Goal: Task Accomplishment & Management: Use online tool/utility

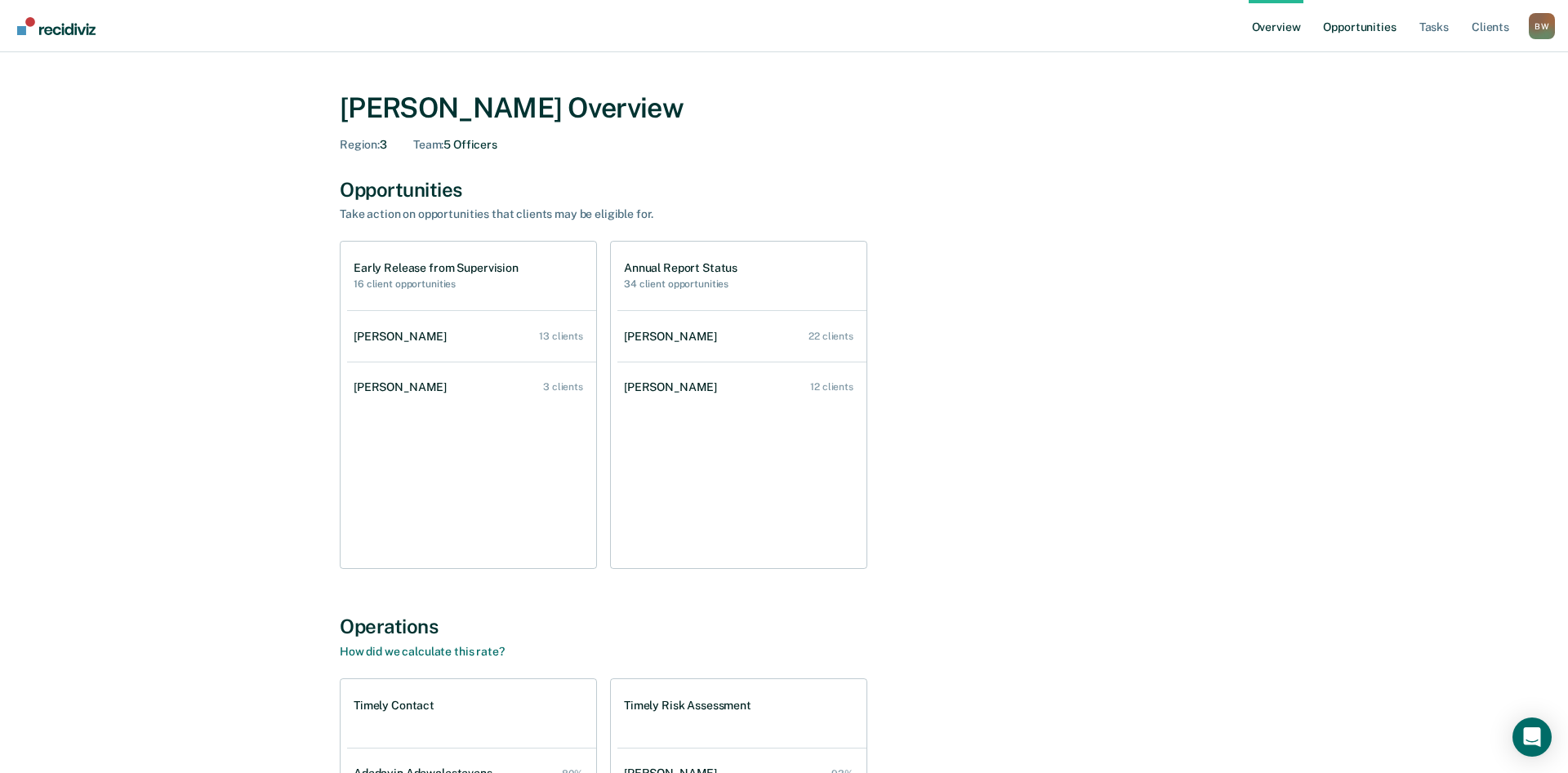
click at [1337, 29] on link "Opportunities" at bounding box center [1359, 26] width 80 height 53
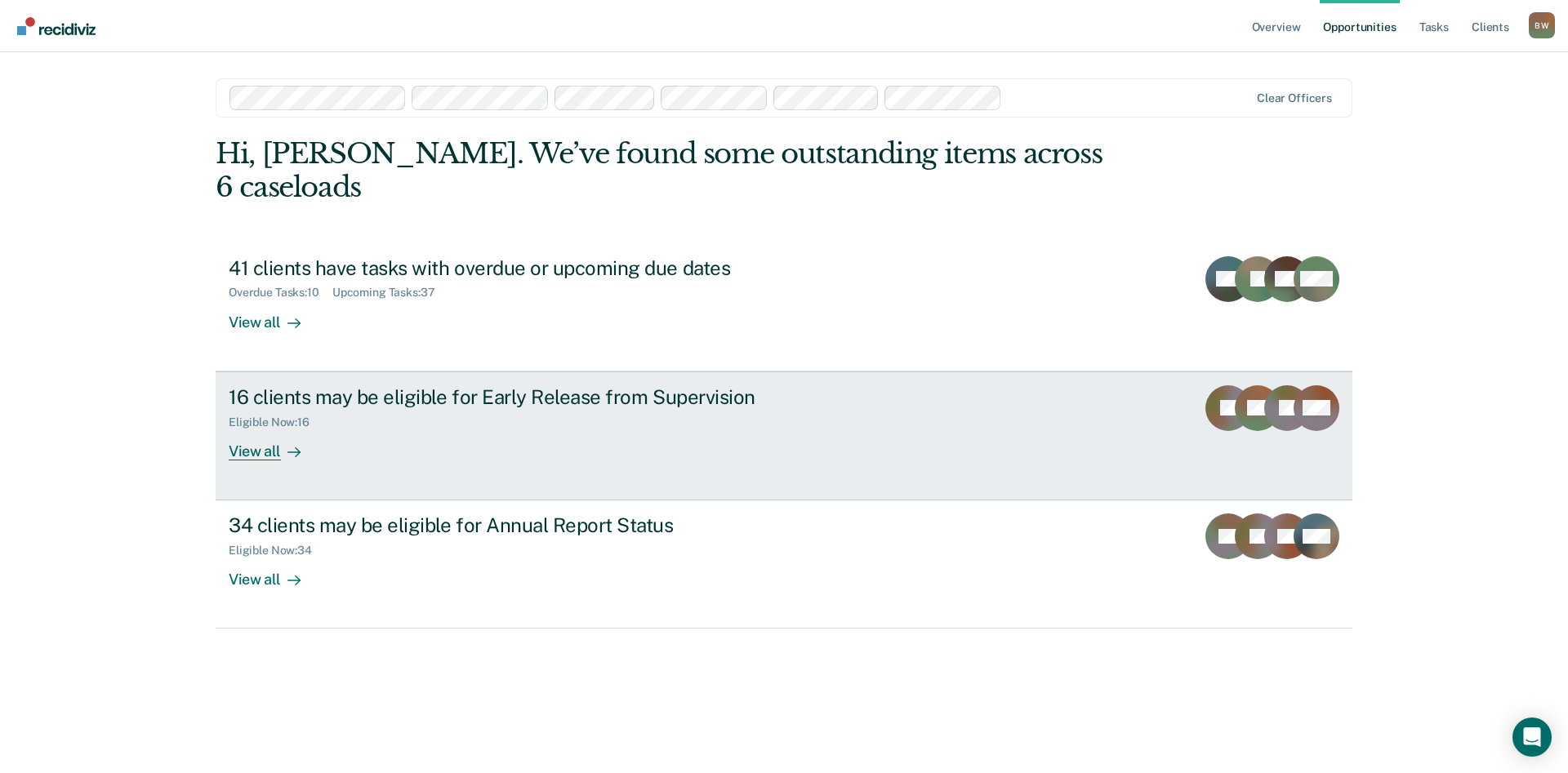
click at [278, 428] on div "View all" at bounding box center [274, 443] width 91 height 32
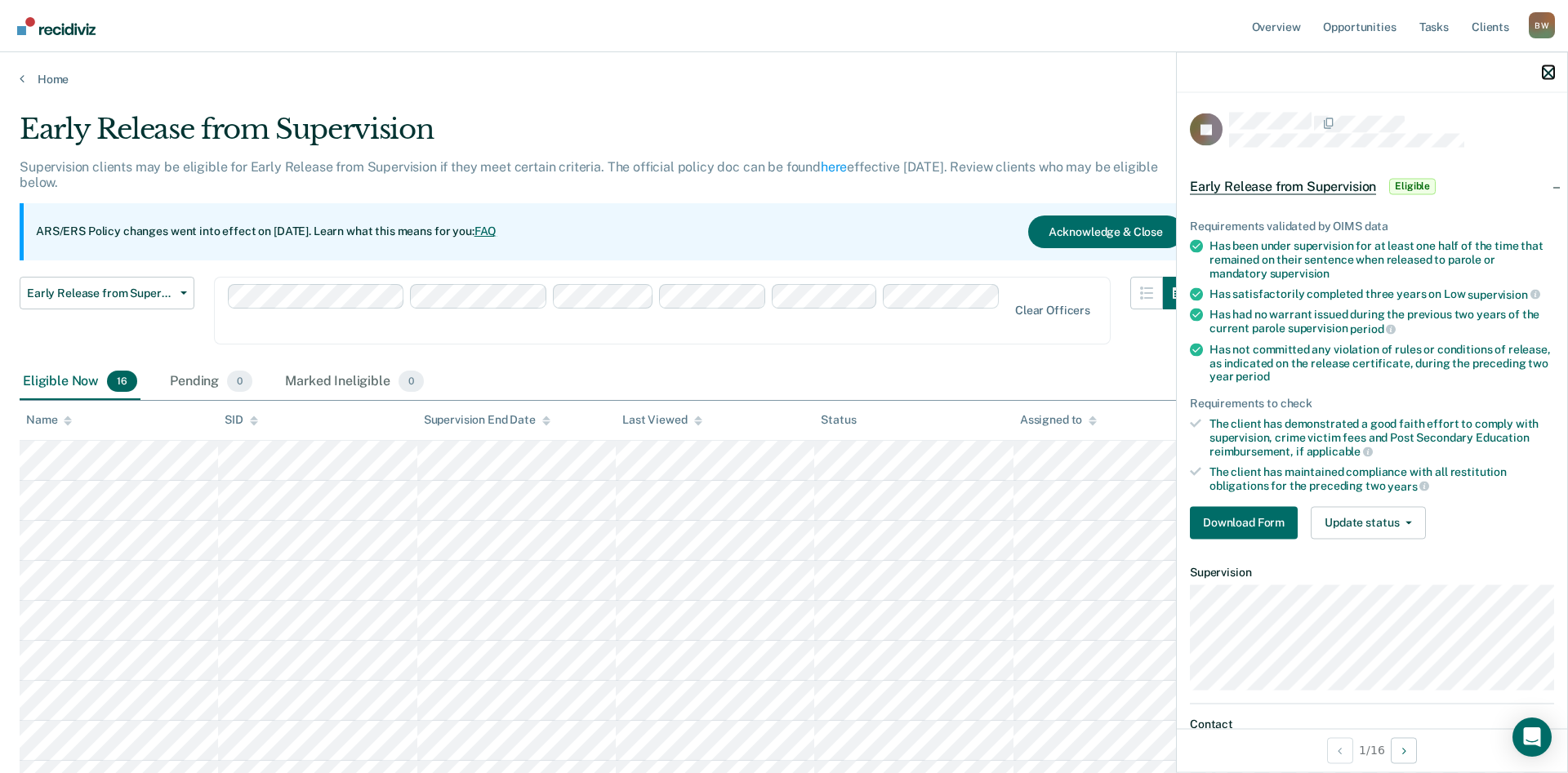
click at [1547, 75] on icon "button" at bounding box center [1548, 73] width 12 height 11
click at [1553, 67] on button "button" at bounding box center [1548, 72] width 12 height 13
click at [1213, 511] on button "Download Form" at bounding box center [1243, 522] width 107 height 33
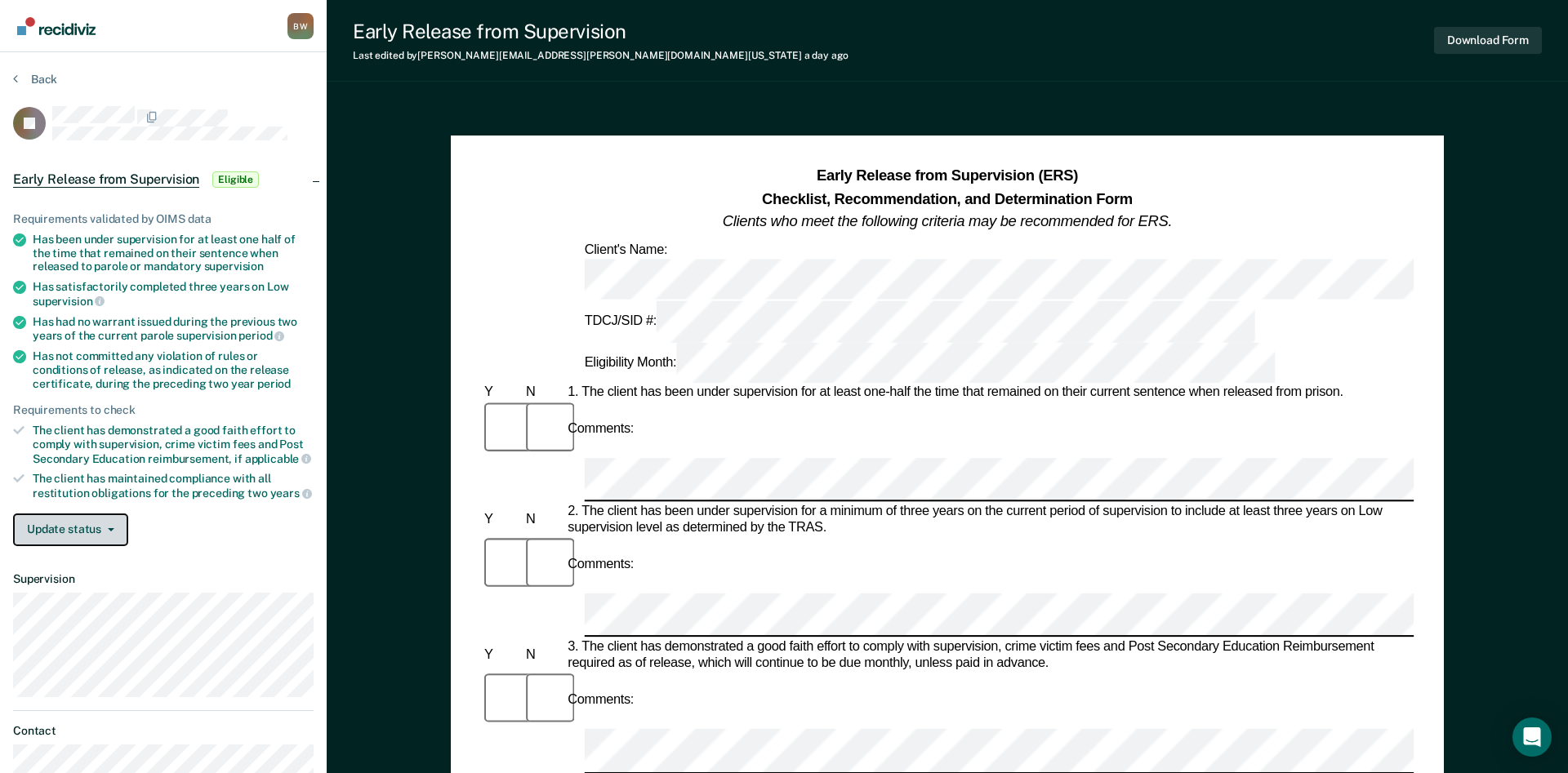
click at [108, 528] on icon "button" at bounding box center [110, 529] width 7 height 3
click at [114, 525] on button "Update status" at bounding box center [71, 530] width 115 height 33
click at [185, 517] on div "Update status [PERSON_NAME] Mark Ineligible" at bounding box center [164, 530] width 301 height 33
click at [1238, 183] on div "Early Release from Supervision (ERS) Checklist, Recommendation, and Determinati…" at bounding box center [947, 199] width 933 height 68
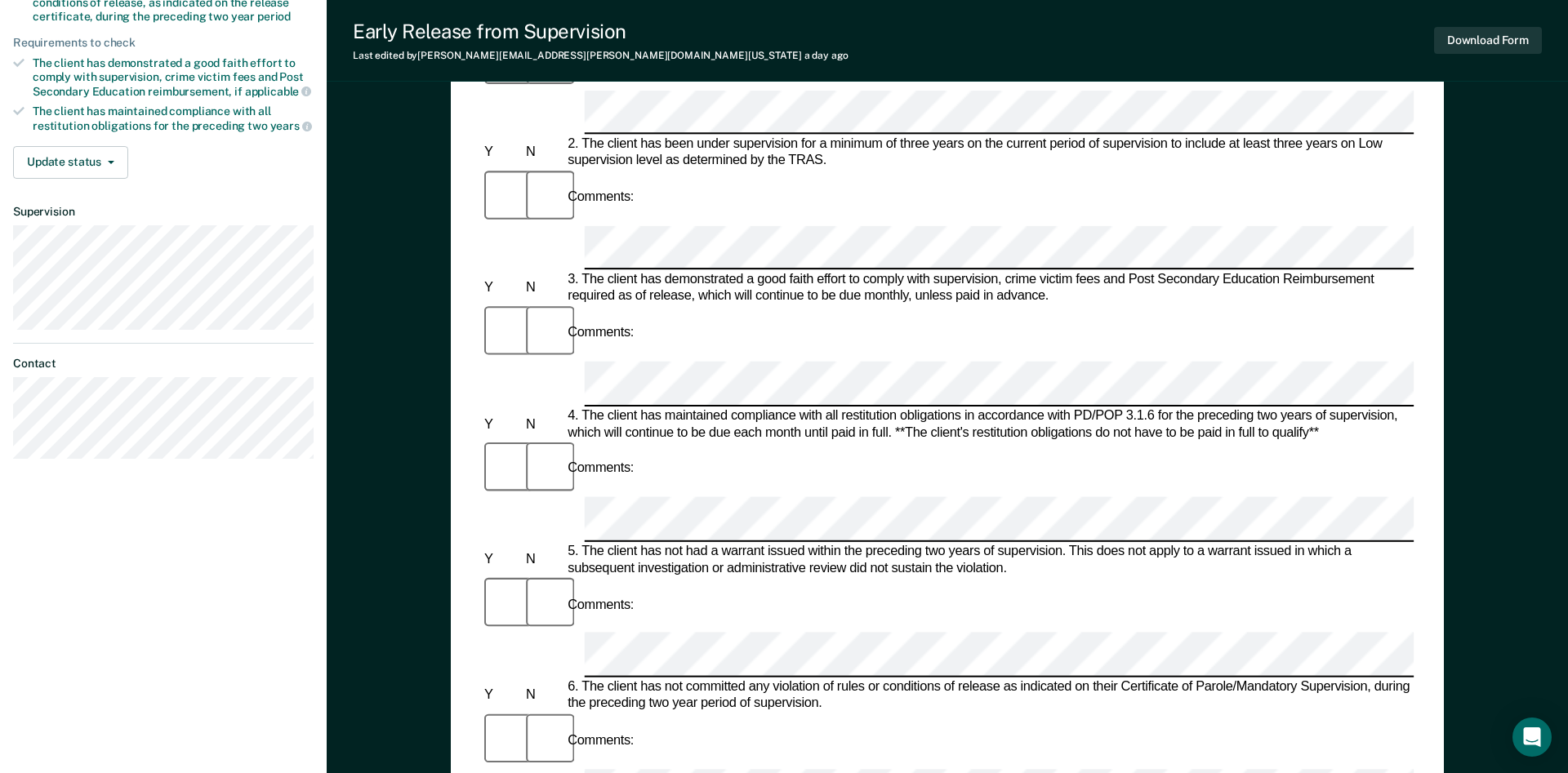
scroll to position [34, 0]
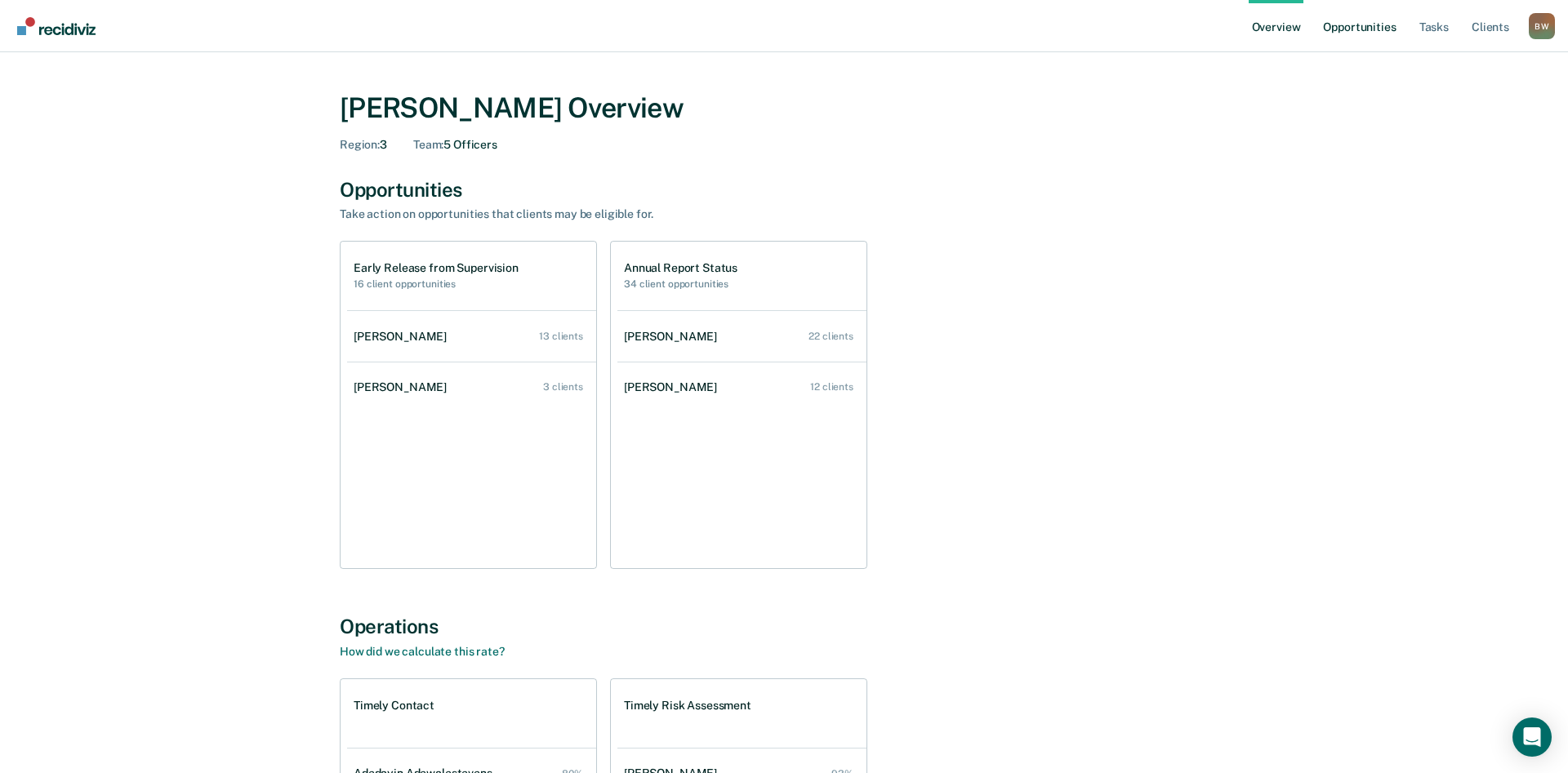
click at [1355, 25] on link "Opportunities" at bounding box center [1359, 26] width 80 height 53
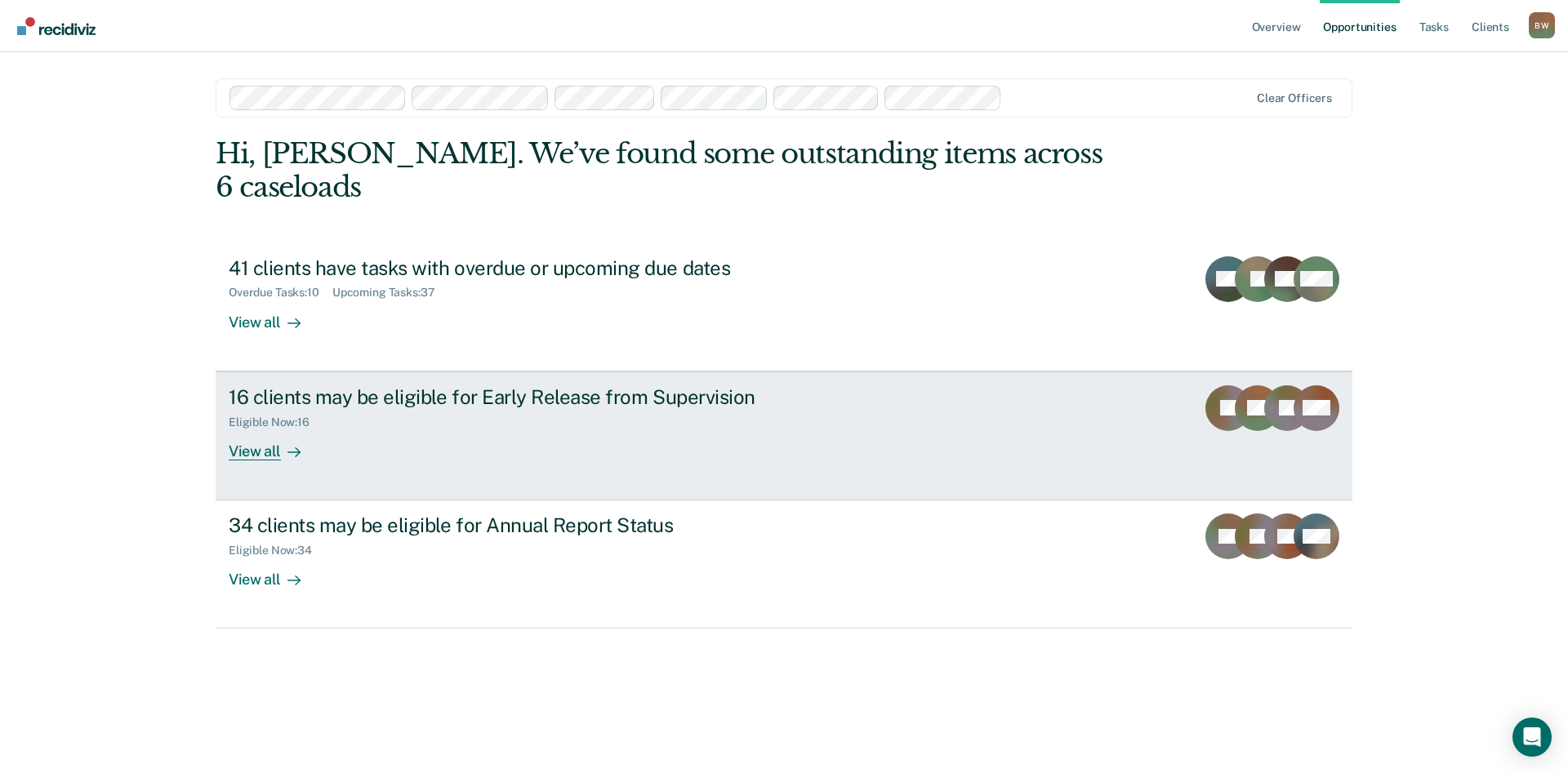
click at [418, 385] on div "16 clients may be eligible for Early Release from Supervision" at bounding box center [516, 397] width 573 height 24
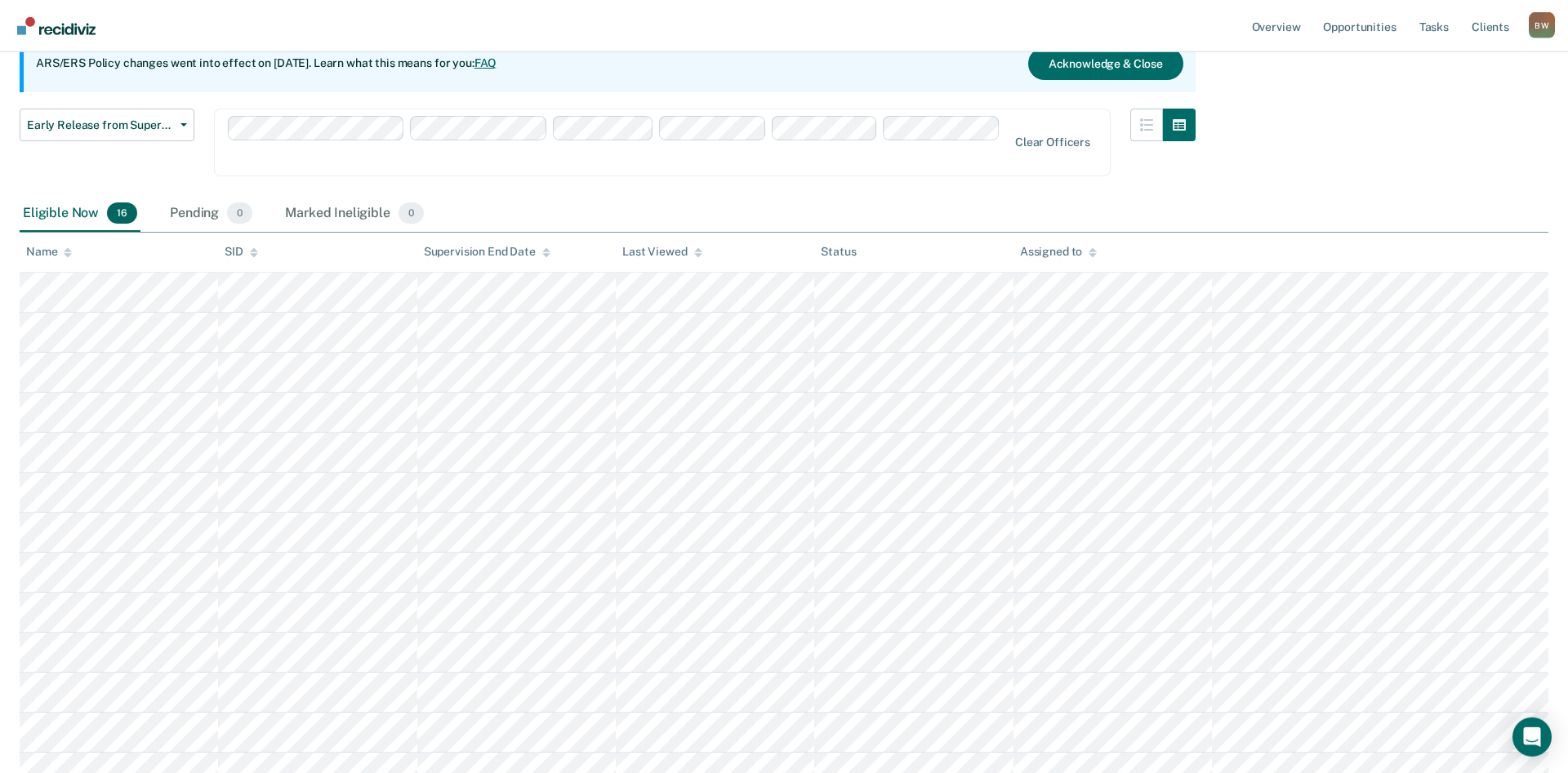
scroll to position [167, 0]
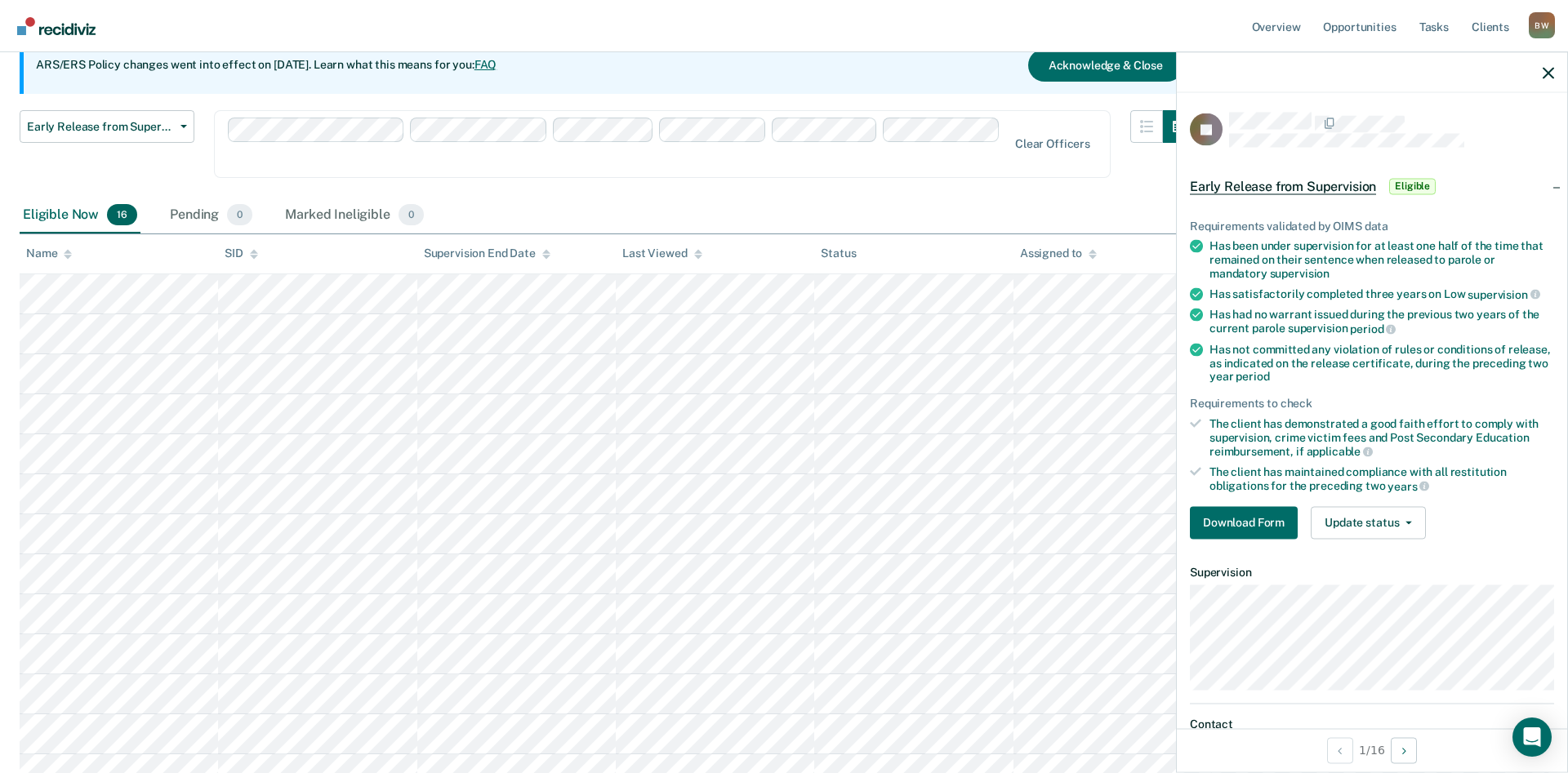
click at [593, 31] on nav "Overview Opportunities Tasks Client s Bruce Williams B W Profile How it works L…" at bounding box center [784, 26] width 1568 height 53
click at [1555, 67] on div at bounding box center [1372, 73] width 390 height 41
click at [1546, 74] on icon "button" at bounding box center [1548, 73] width 12 height 11
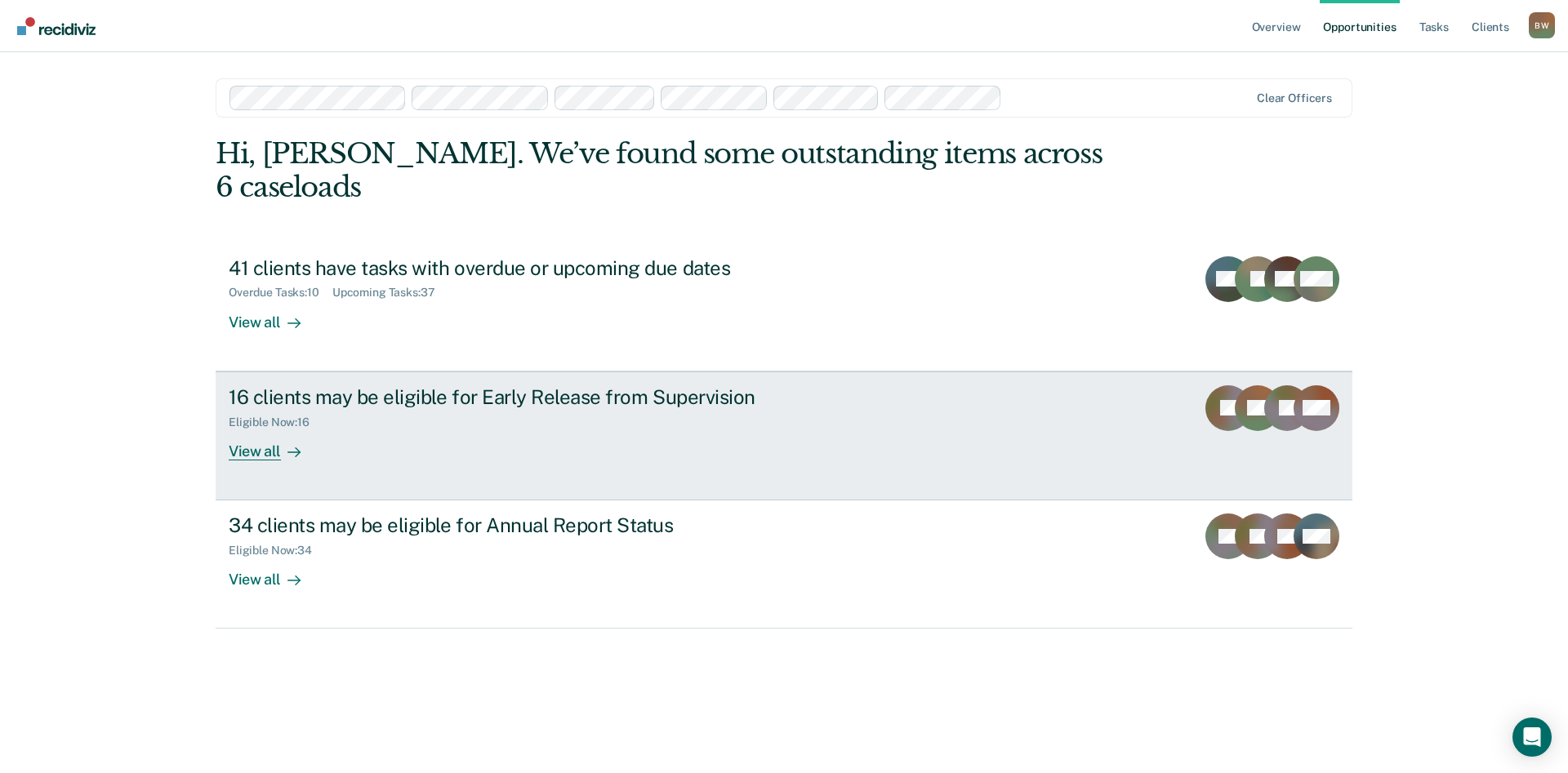
click at [378, 385] on div "16 clients may be eligible for Early Release from Supervision" at bounding box center [516, 397] width 573 height 24
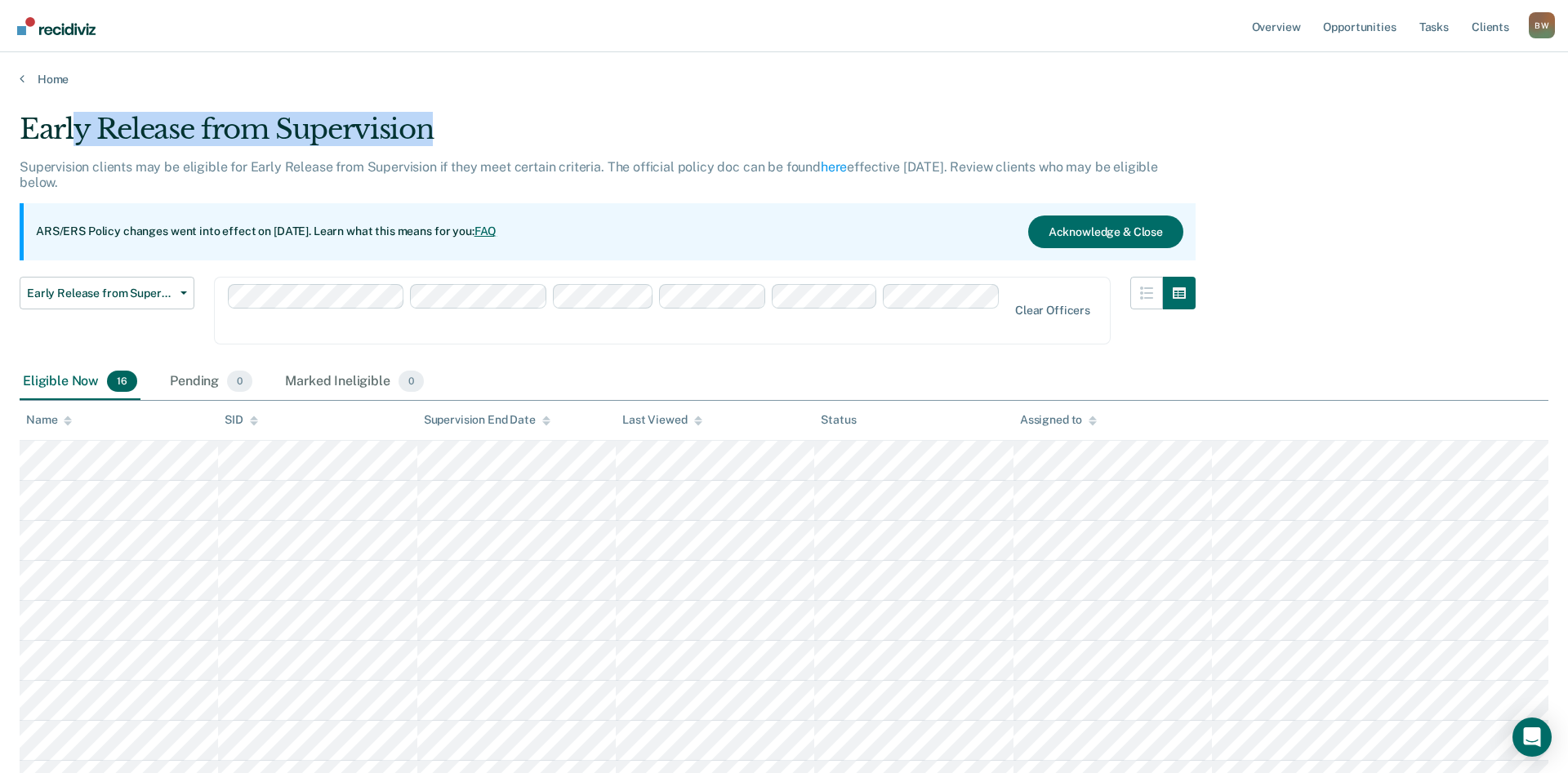
drag, startPoint x: 94, startPoint y: 122, endPoint x: 439, endPoint y: 125, distance: 345.0
click at [439, 125] on div "Early Release from Supervision" at bounding box center [607, 136] width 1176 height 47
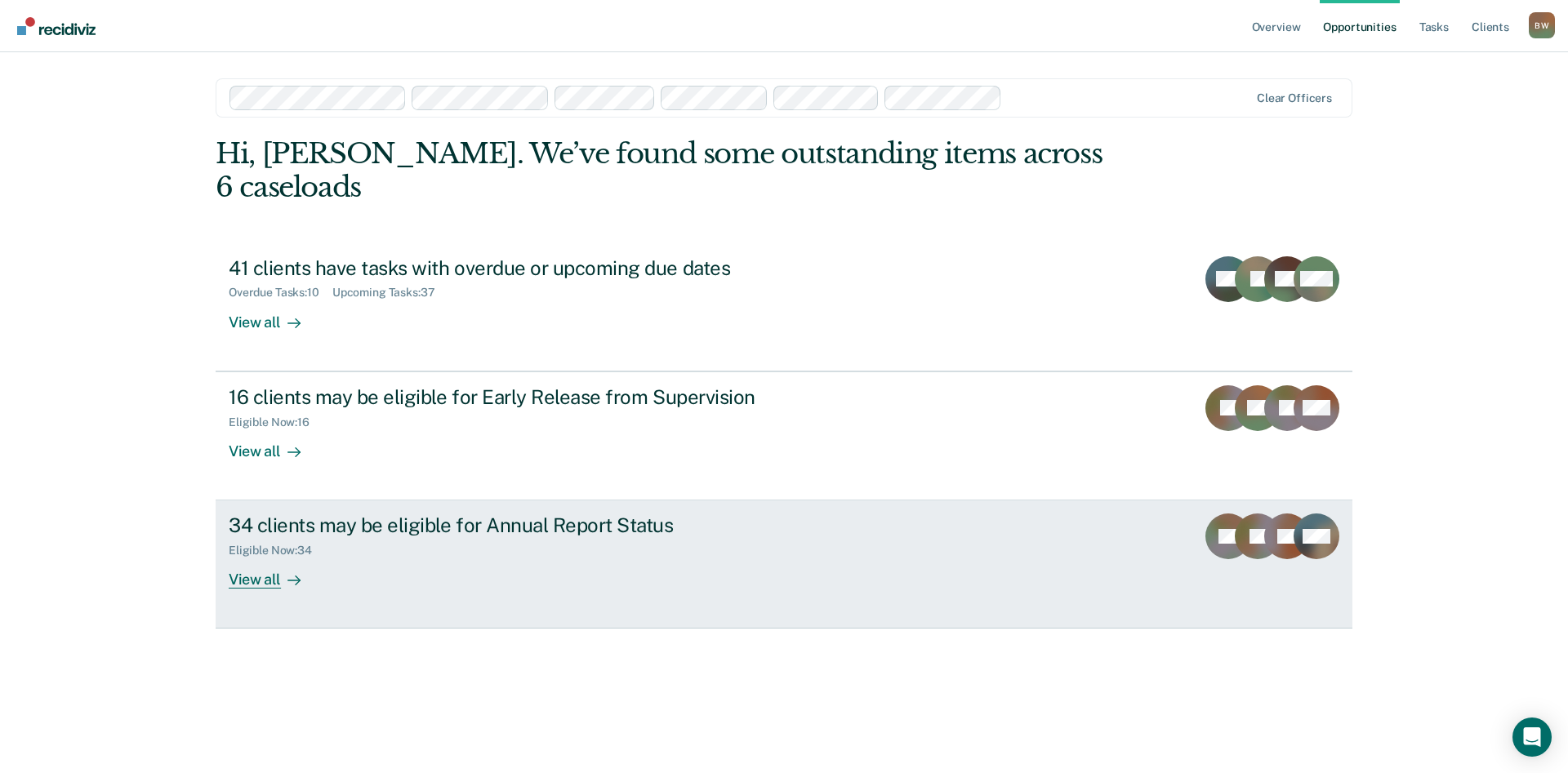
click at [312, 513] on div "34 clients may be eligible for Annual Report Status" at bounding box center [516, 525] width 573 height 24
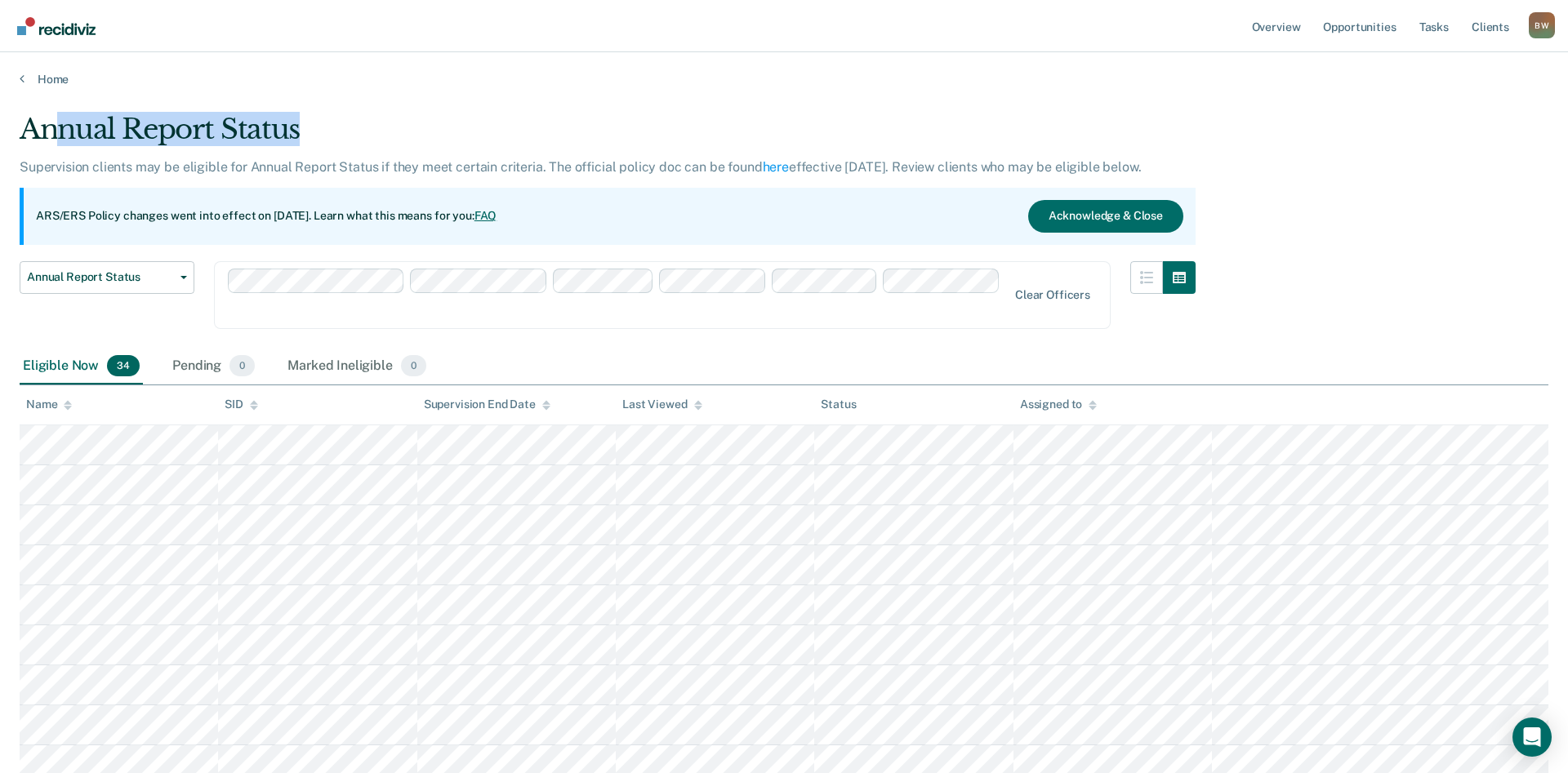
drag, startPoint x: 63, startPoint y: 122, endPoint x: 434, endPoint y: 130, distance: 371.1
click at [434, 130] on div "Annual Report Status" at bounding box center [607, 136] width 1176 height 47
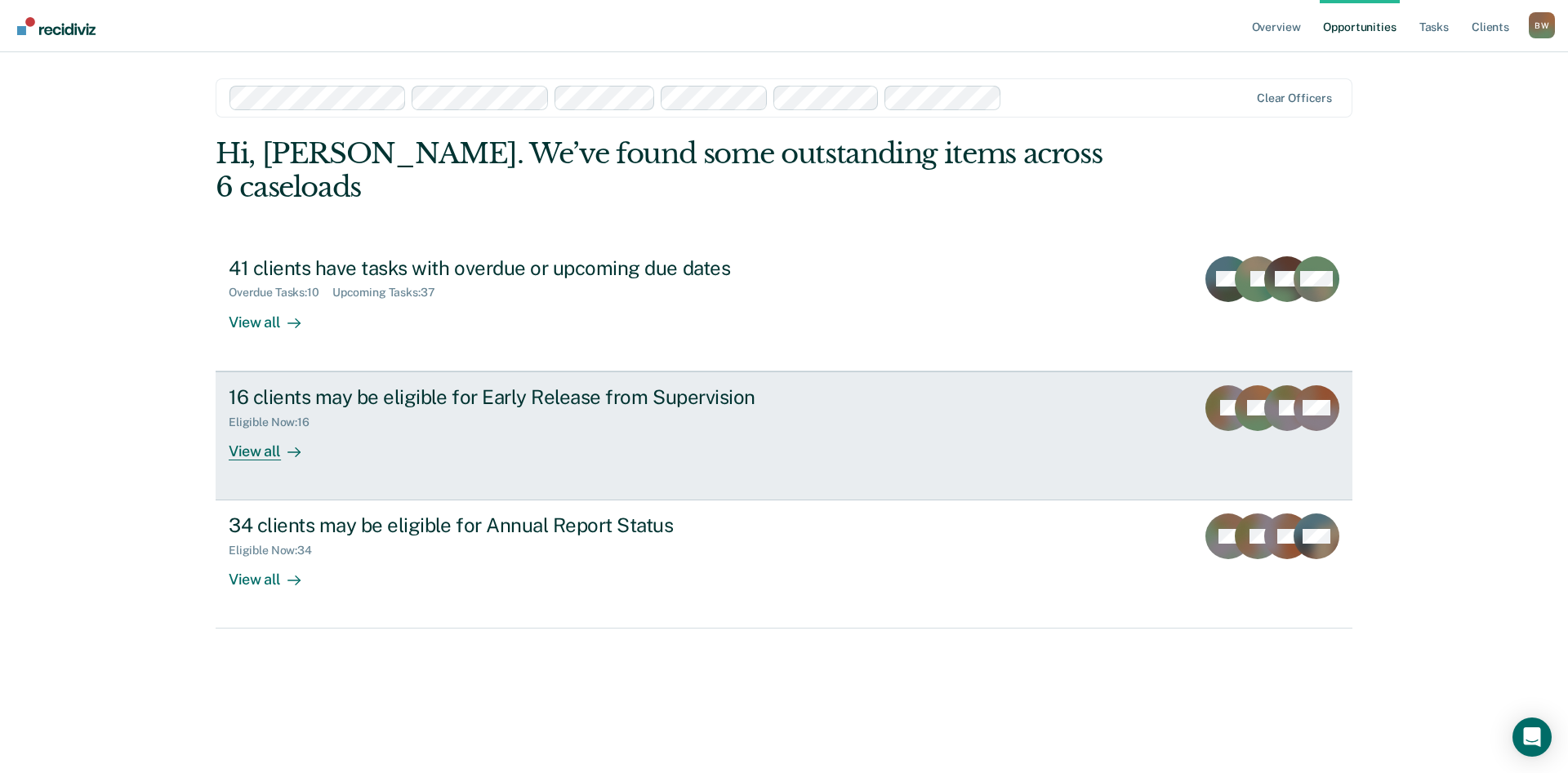
click at [378, 385] on div "16 clients may be eligible for Early Release from Supervision" at bounding box center [516, 397] width 573 height 24
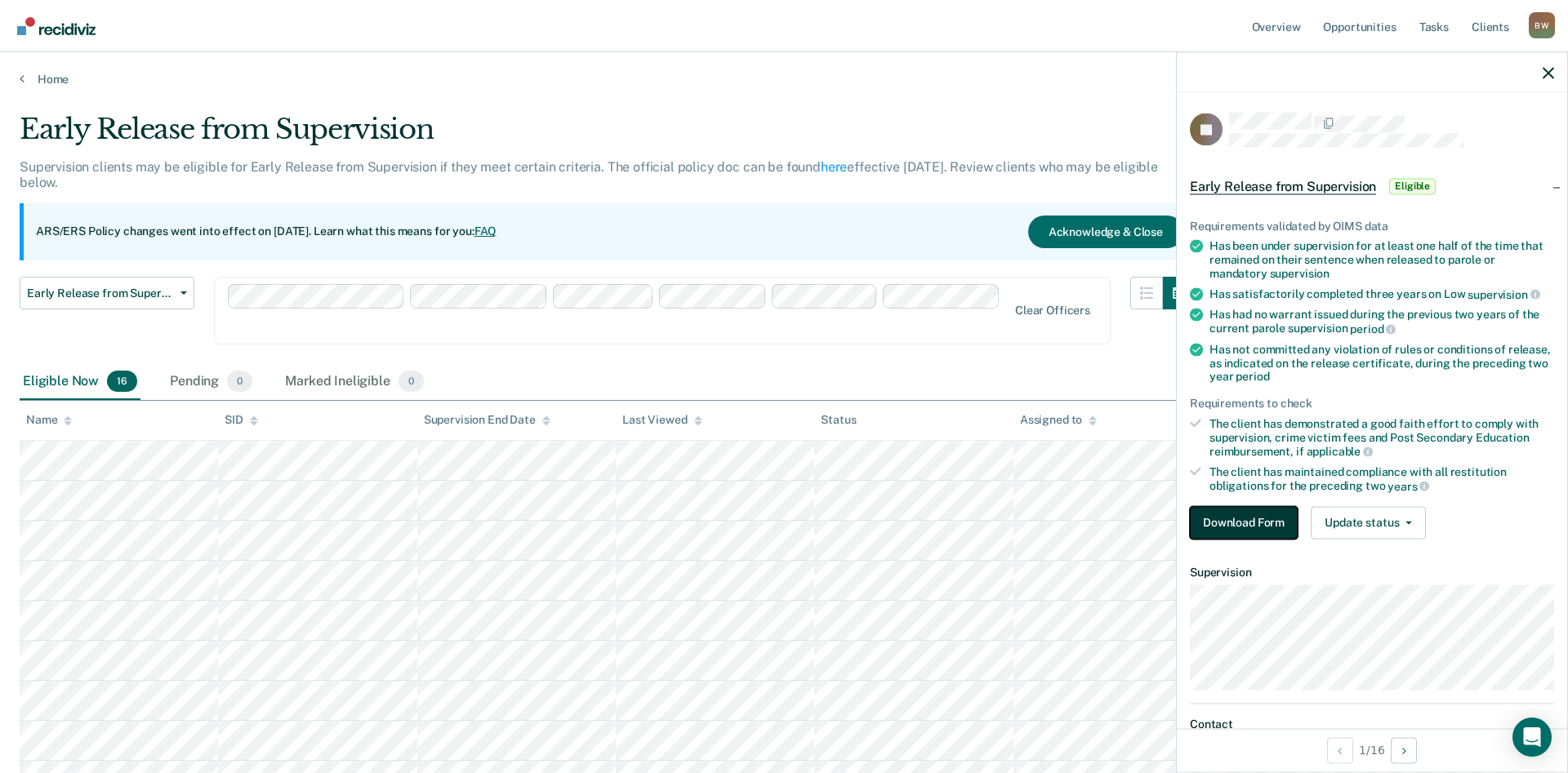
click at [1242, 517] on button "Download Form" at bounding box center [1243, 522] width 107 height 33
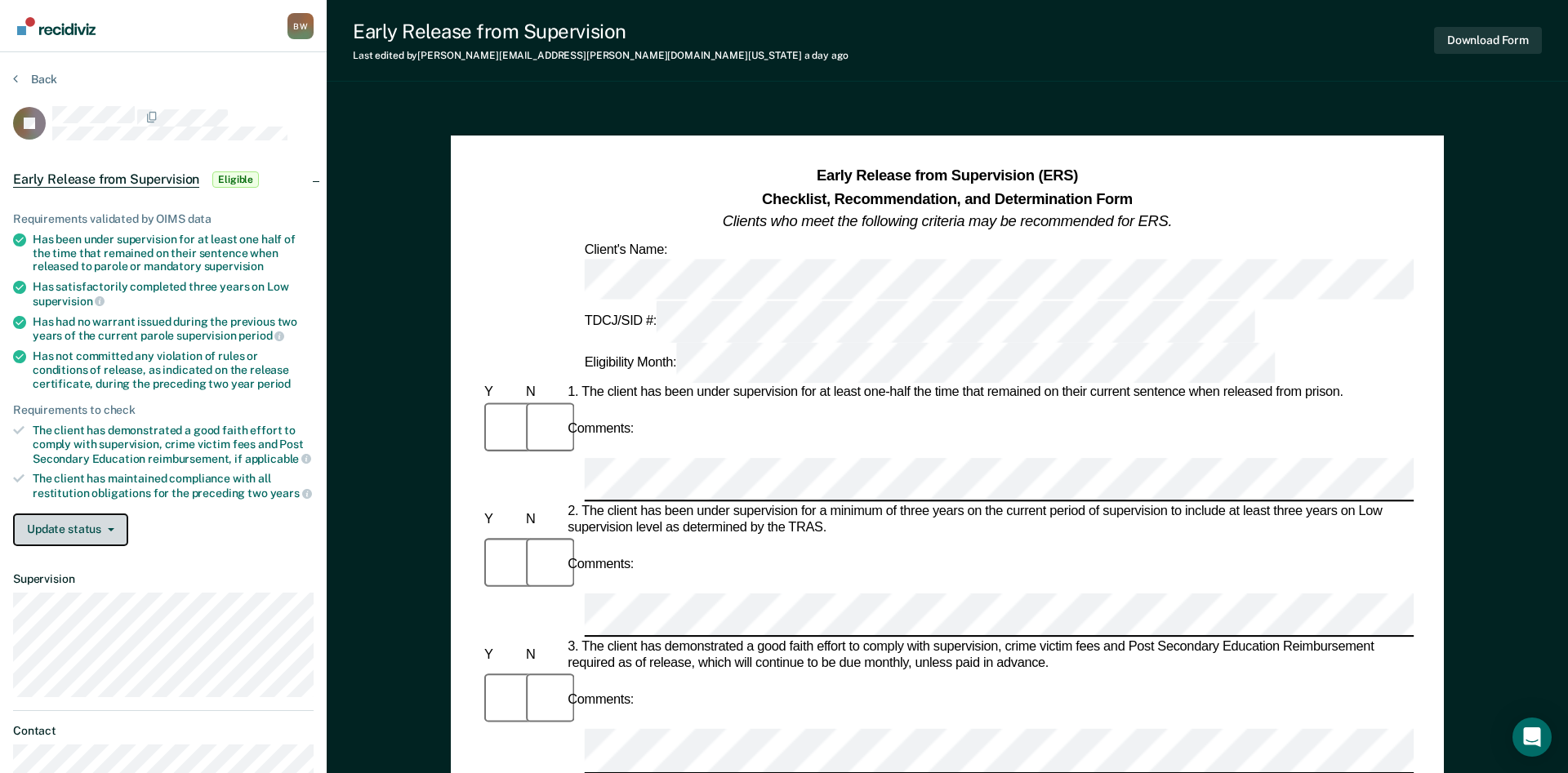
click at [121, 527] on button "Update status" at bounding box center [71, 530] width 115 height 33
drag, startPoint x: 87, startPoint y: 590, endPoint x: 187, endPoint y: 508, distance: 129.3
click at [187, 508] on div "Requirements validated by OIMS data Has been under supervision for at least one…" at bounding box center [163, 372] width 327 height 373
click at [97, 520] on button "Update status" at bounding box center [71, 530] width 115 height 33
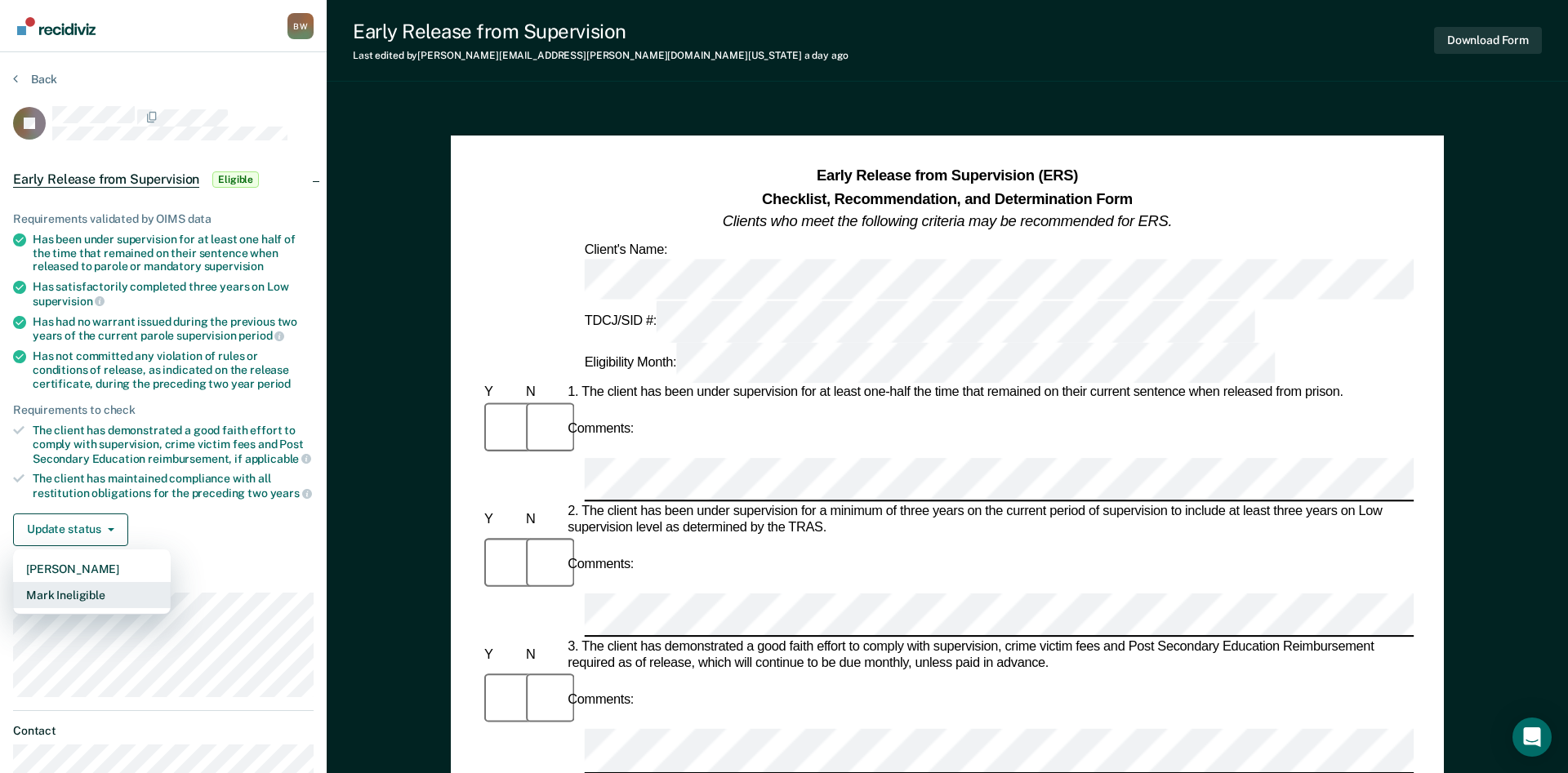
click at [84, 589] on button "Mark Ineligible" at bounding box center [92, 594] width 157 height 26
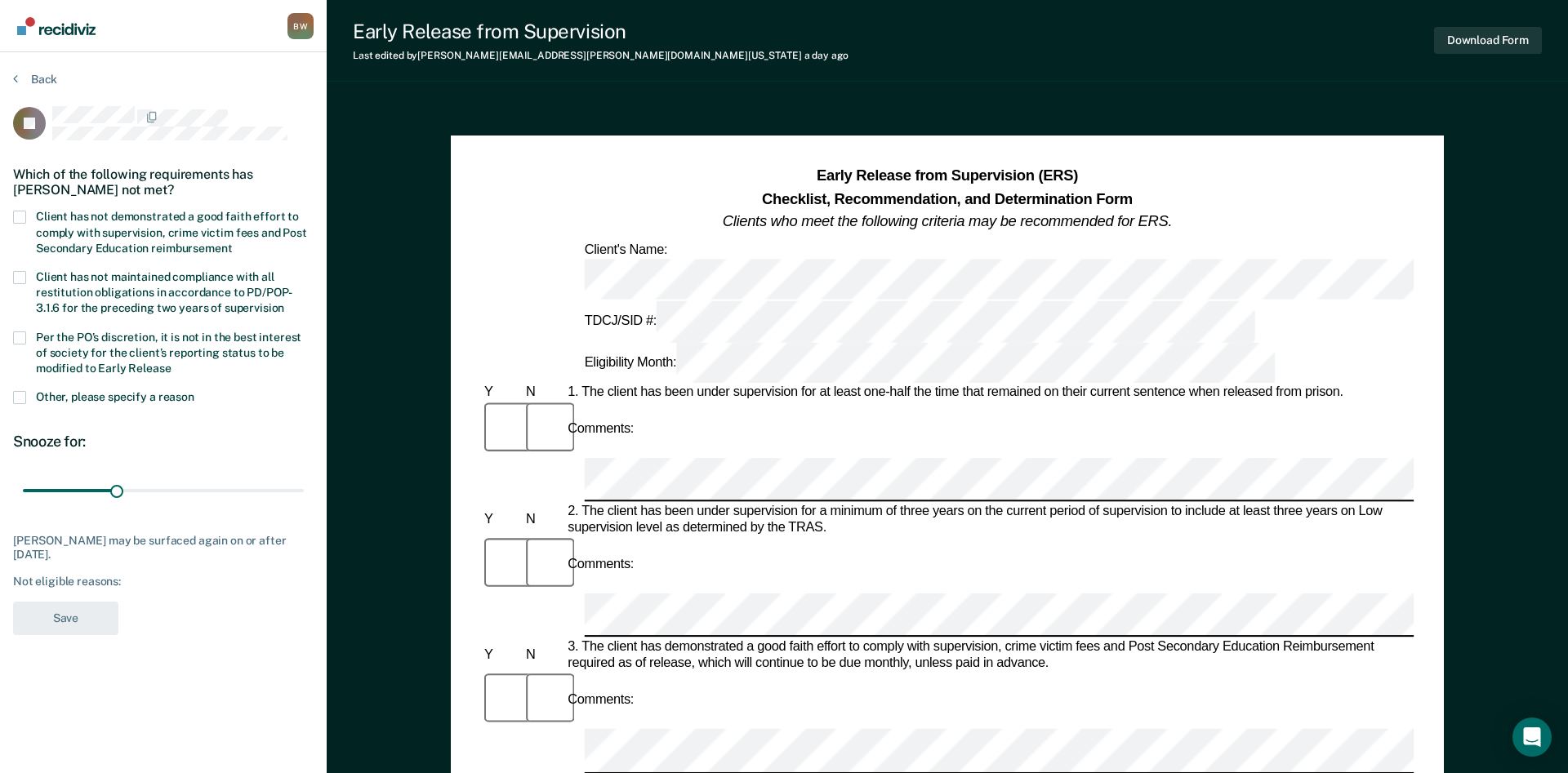
click at [21, 216] on span at bounding box center [20, 217] width 13 height 13
click at [232, 242] on input "Client has not demonstrated a good faith effort to comply with supervision, cri…" at bounding box center [232, 242] width 0 height 0
click at [22, 339] on span at bounding box center [20, 338] width 13 height 13
click at [172, 362] on input "Per the PO’s discretion, it is not in the best interest of society for the clie…" at bounding box center [172, 362] width 0 height 0
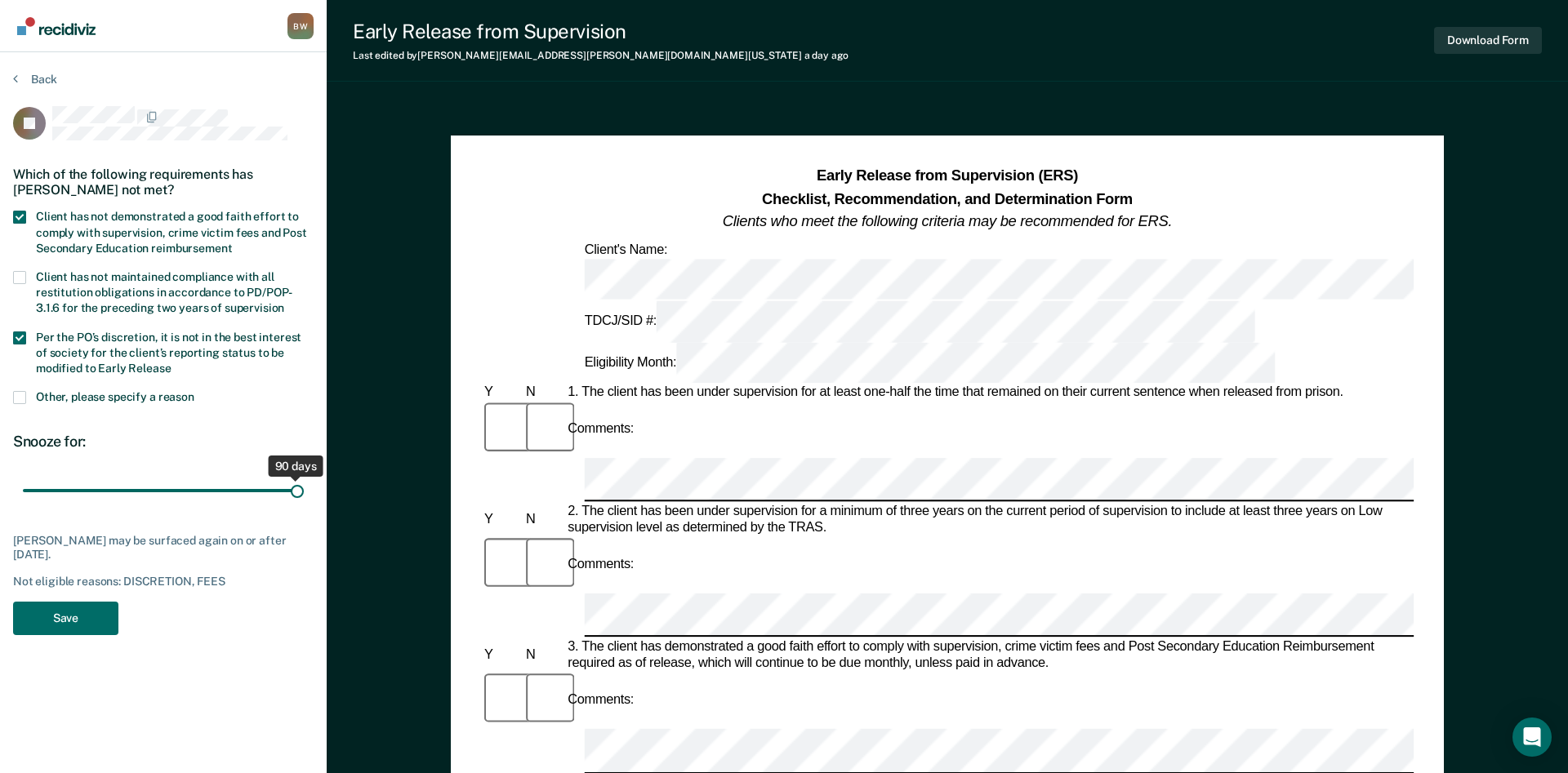
drag, startPoint x: 118, startPoint y: 487, endPoint x: 311, endPoint y: 478, distance: 193.2
click at [304, 478] on input "range" at bounding box center [163, 491] width 281 height 29
drag, startPoint x: 300, startPoint y: 489, endPoint x: 150, endPoint y: 496, distance: 150.2
type input "41"
click at [150, 496] on input "range" at bounding box center [163, 491] width 281 height 29
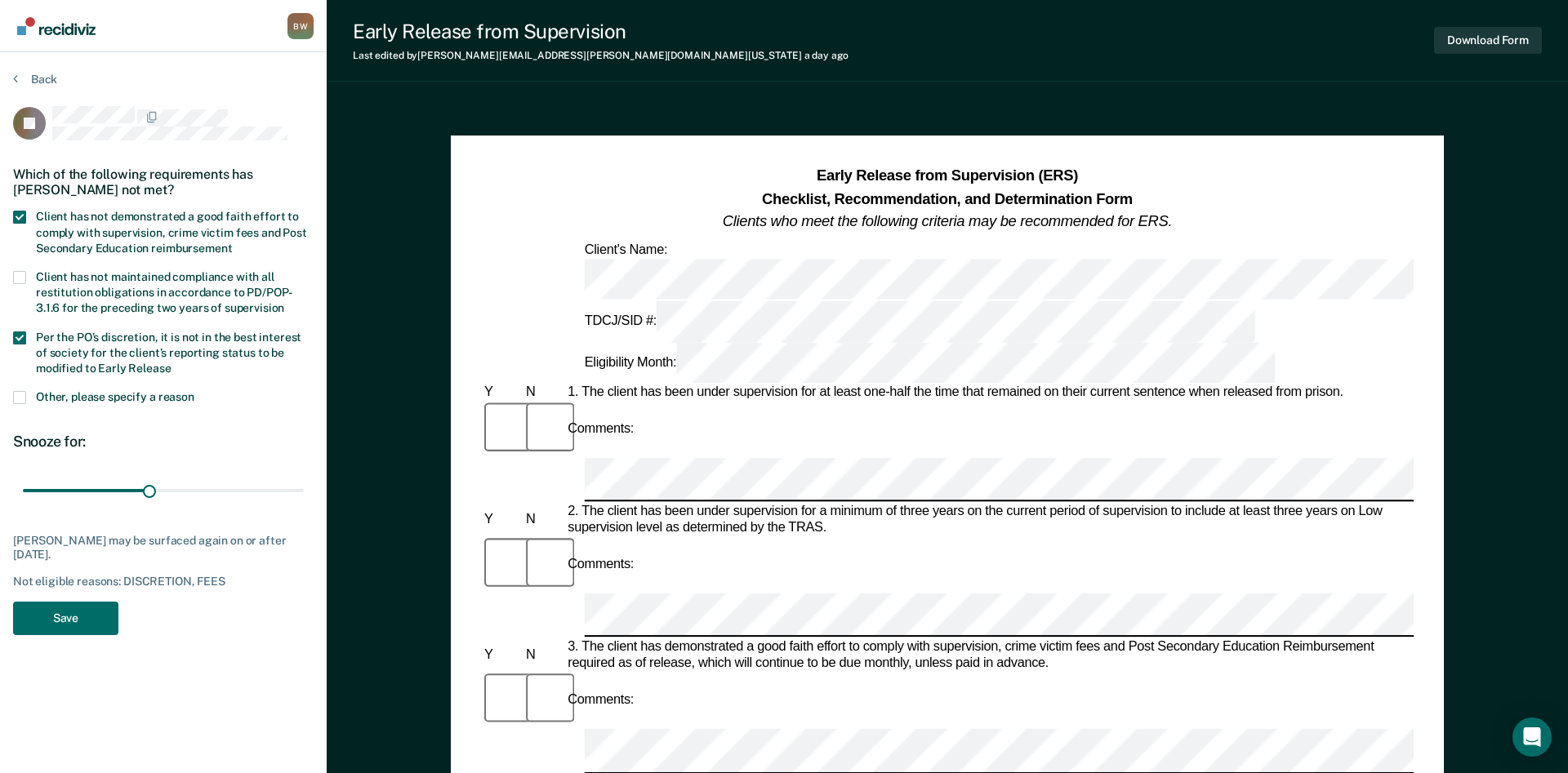
click at [228, 430] on div "RJ Which of the following requirements has Regan Jones not met? Client has not …" at bounding box center [164, 375] width 301 height 538
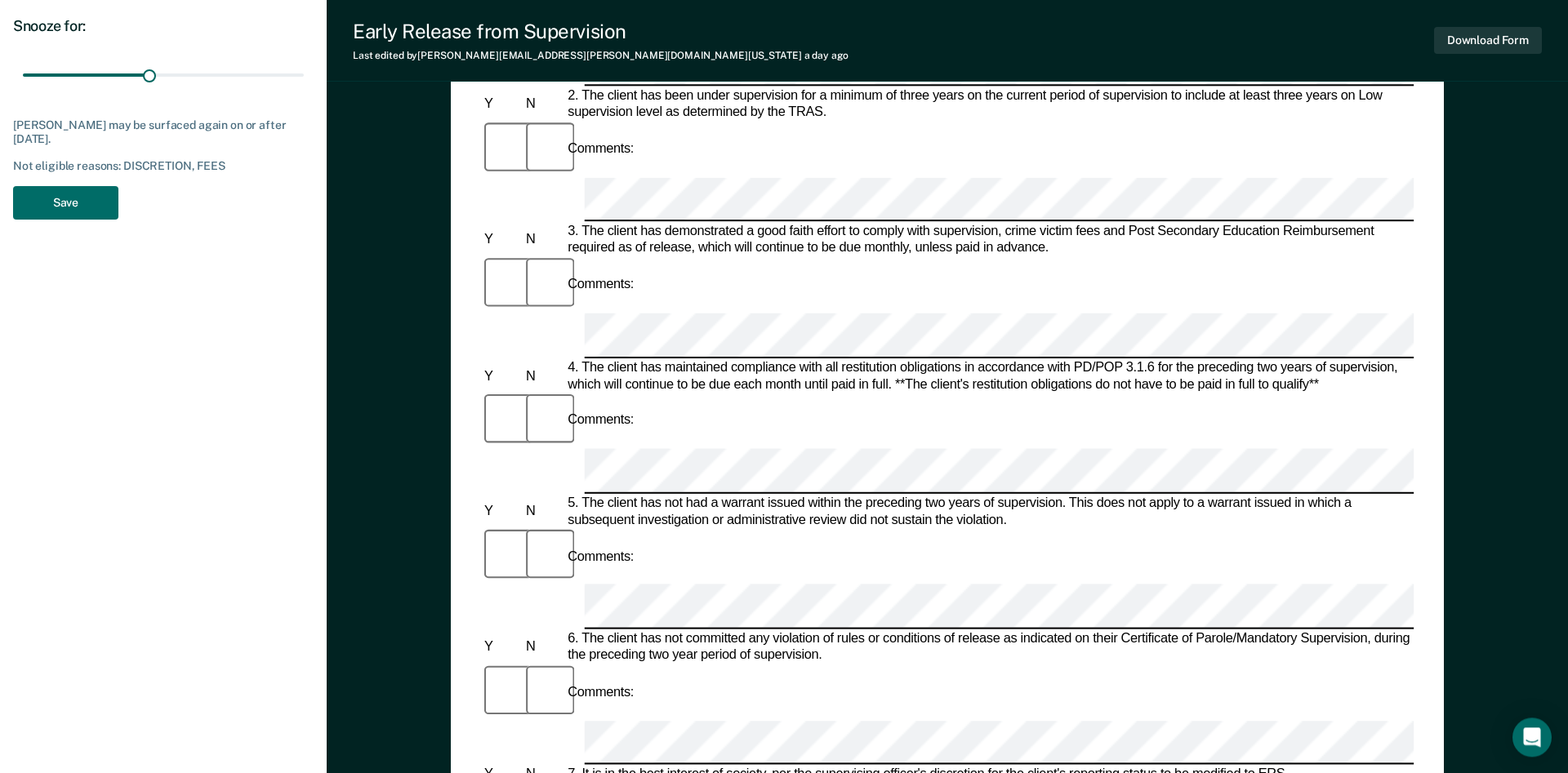
scroll to position [499, 0]
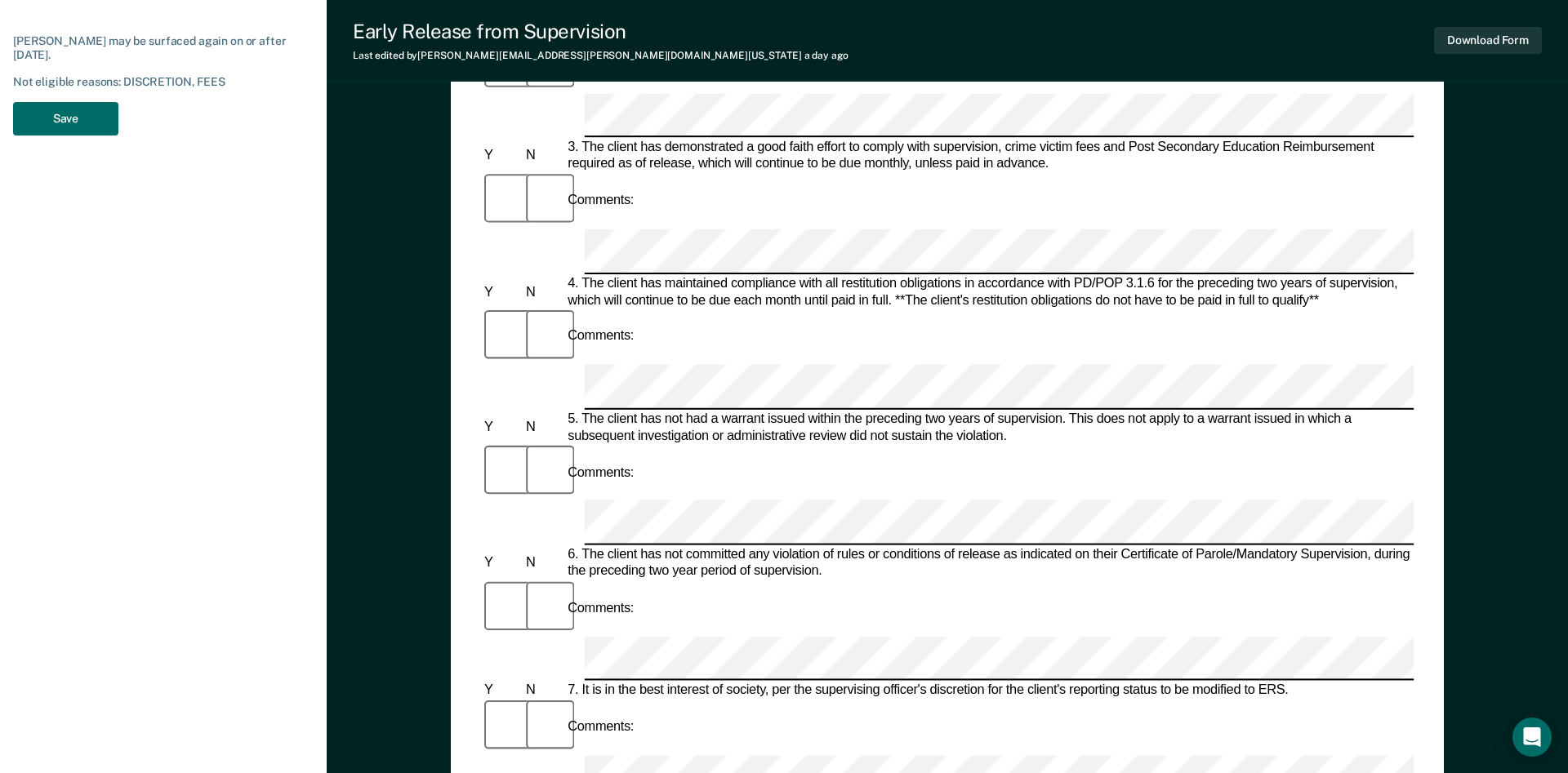
drag, startPoint x: 214, startPoint y: 480, endPoint x: 212, endPoint y: 466, distance: 14.1
click at [214, 468] on div "Bruce Williams B W Profile How it works Log Out Back RJ Which of the following …" at bounding box center [163, 241] width 327 height 1481
click at [213, 377] on div "Bruce Williams B W Profile How it works Log Out Back RJ Which of the following …" at bounding box center [163, 241] width 327 height 1481
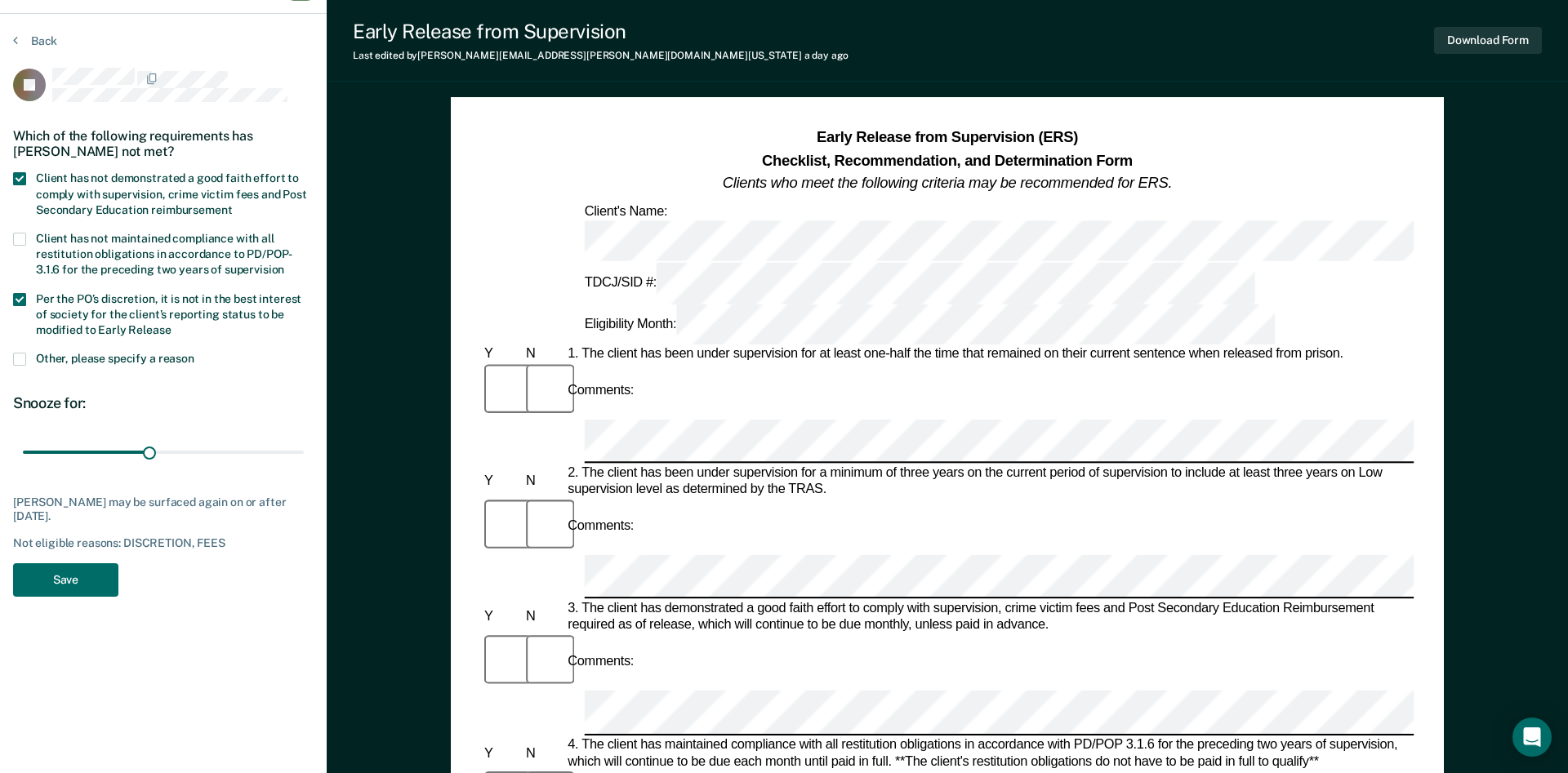
scroll to position [0, 0]
